Goal: Find specific page/section

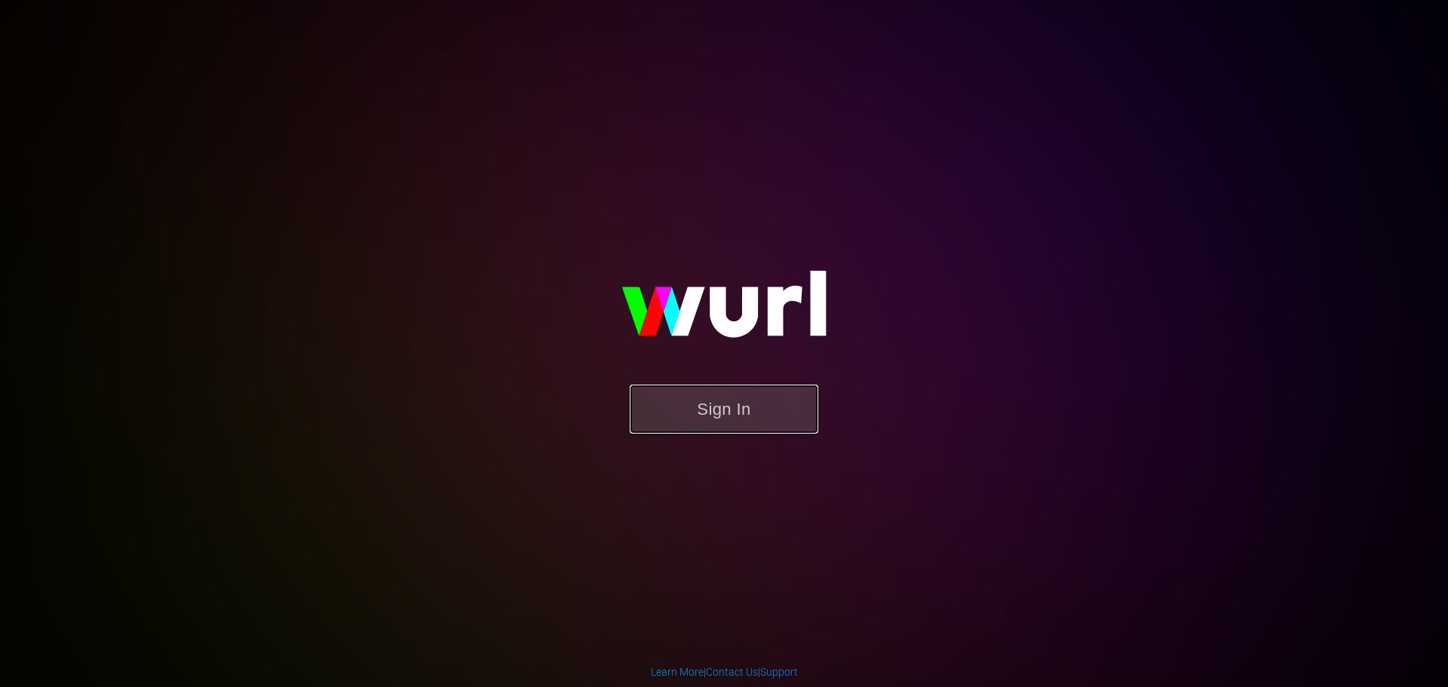
click at [750, 418] on button "Sign In" at bounding box center [724, 409] width 189 height 49
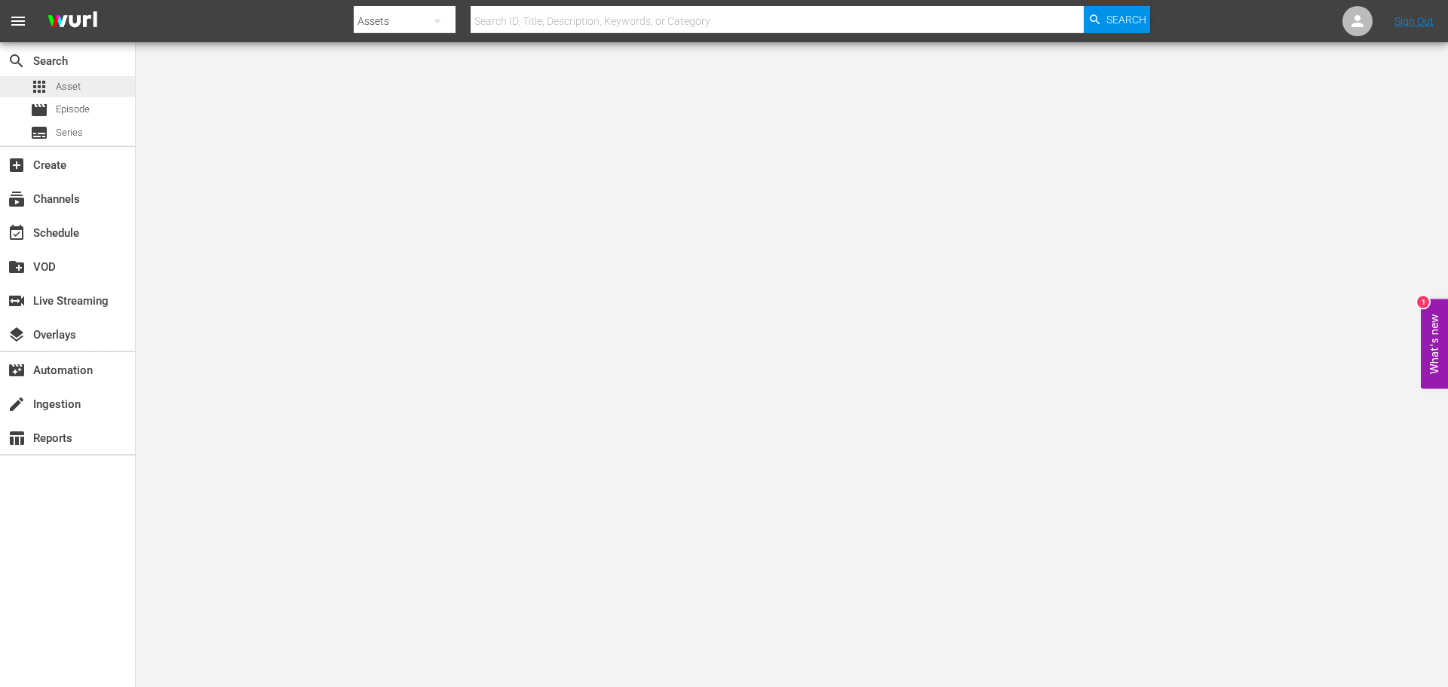
click at [78, 91] on span "Asset" at bounding box center [68, 86] width 25 height 15
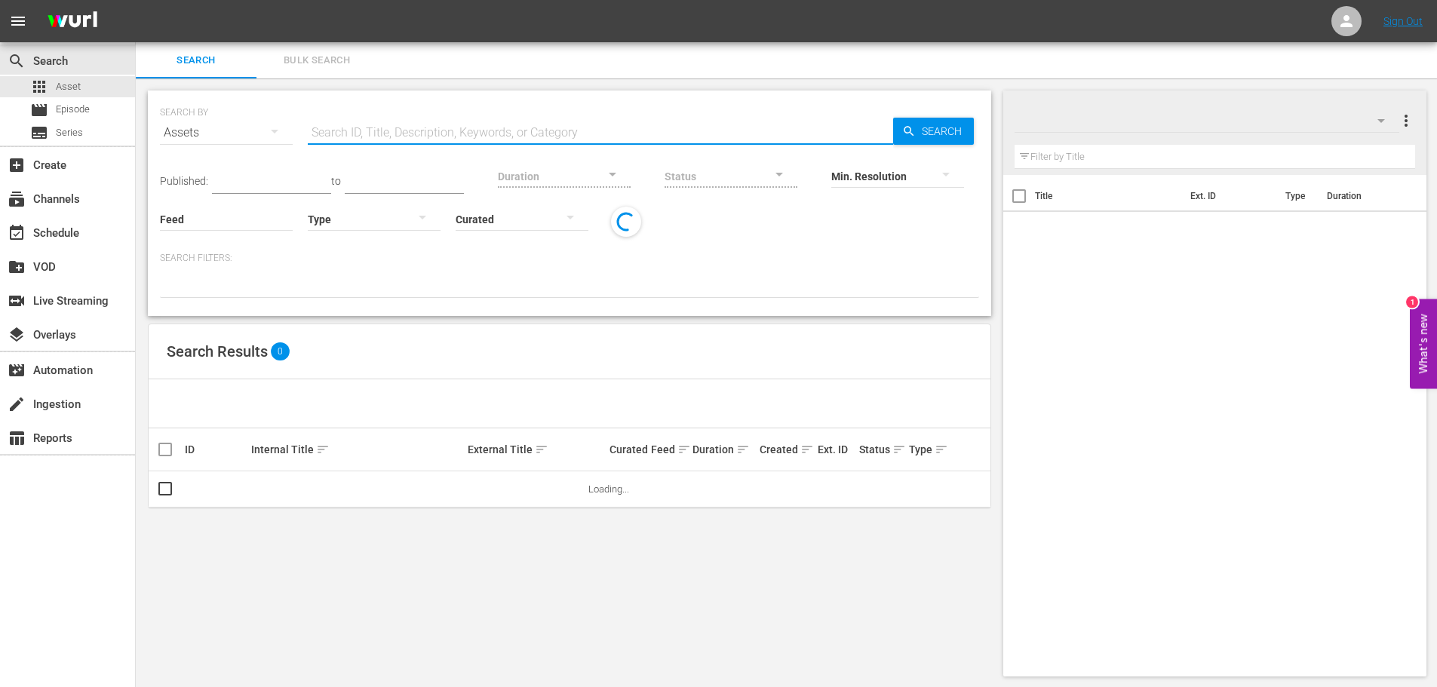
paste input "AMCNVR0000050819"
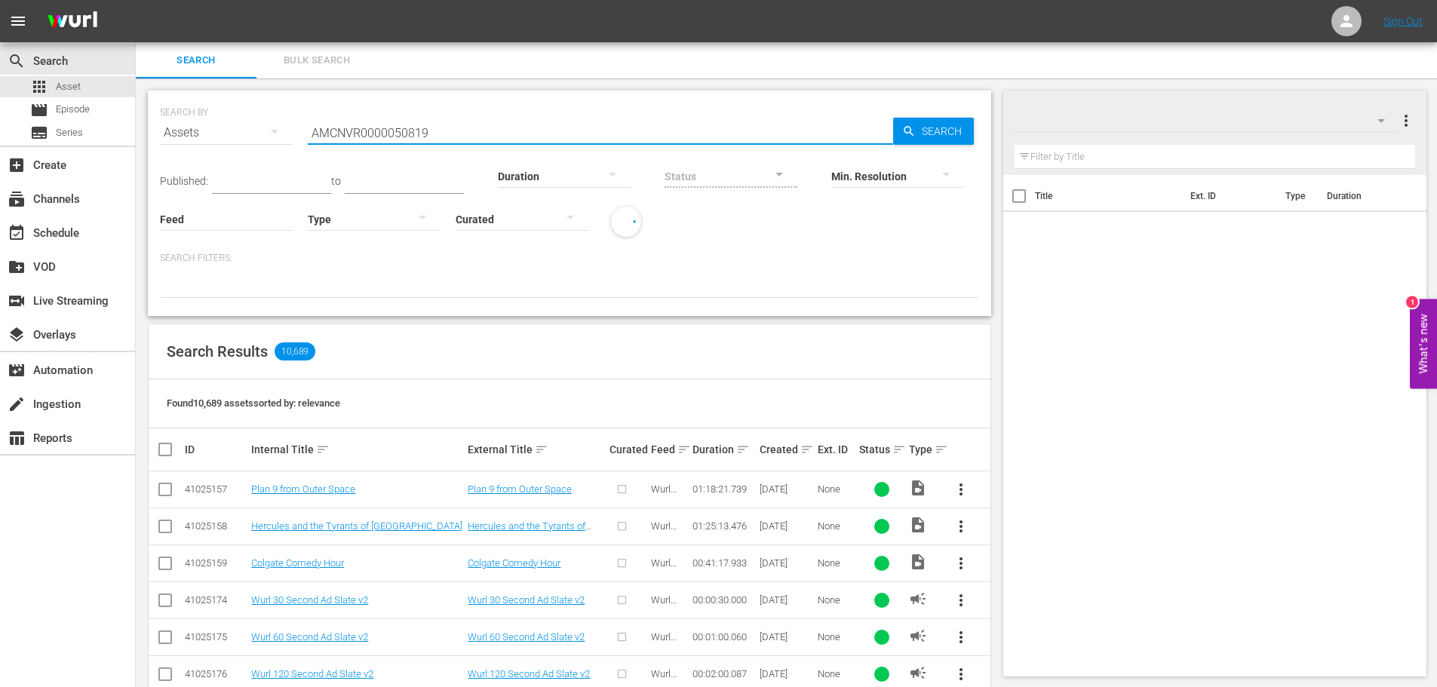
type input "AMCNVR0000050819"
